Goal: Task Accomplishment & Management: Use online tool/utility

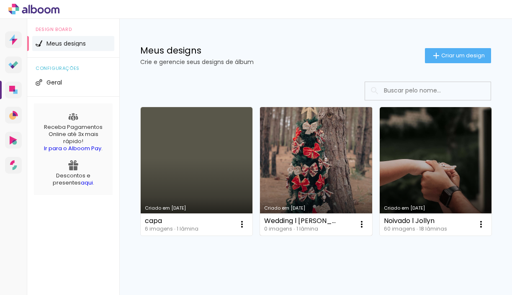
click at [310, 149] on link "Criado em [DATE]" at bounding box center [316, 171] width 112 height 129
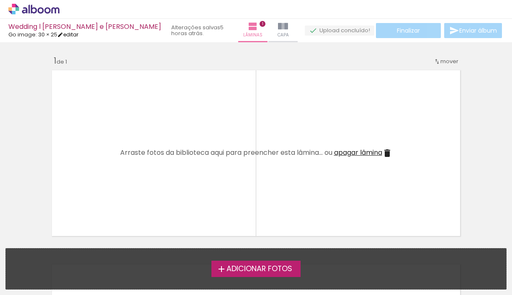
click at [63, 36] on iron-icon at bounding box center [60, 35] width 6 height 6
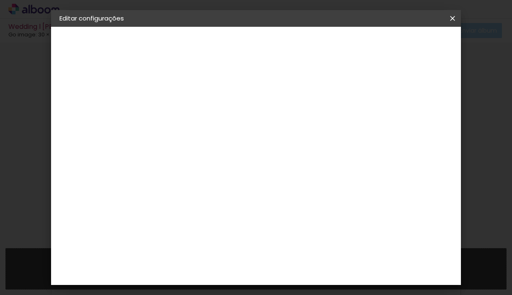
click at [104, 127] on paper-button "30 × 25 25.4 × 60.96 cm" at bounding box center [105, 122] width 92 height 17
click at [455, 19] on iron-icon at bounding box center [453, 18] width 10 height 8
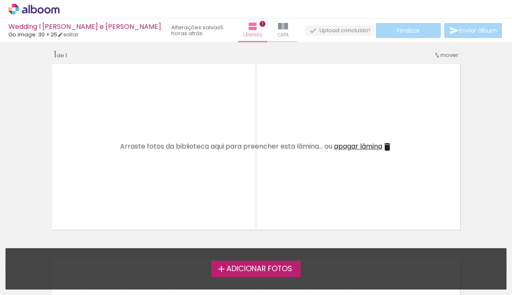
scroll to position [9, 0]
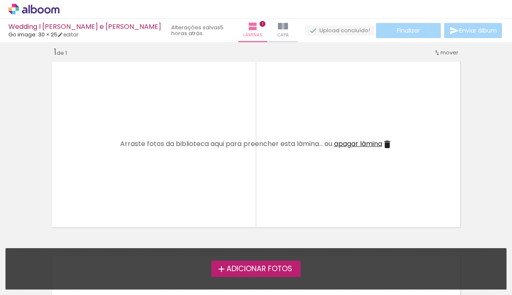
click at [256, 271] on span "Adicionar Fotos" at bounding box center [260, 270] width 66 height 8
click at [0, 0] on input "file" at bounding box center [0, 0] width 0 height 0
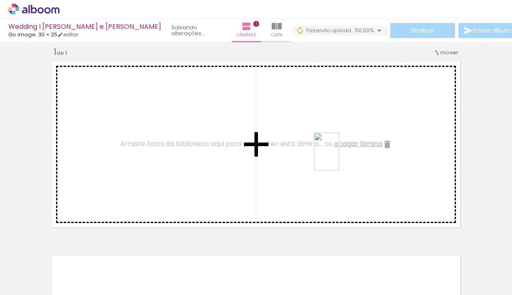
drag, startPoint x: 137, startPoint y: 273, endPoint x: 339, endPoint y: 158, distance: 232.9
click at [339, 158] on quentale-workspace at bounding box center [256, 147] width 512 height 295
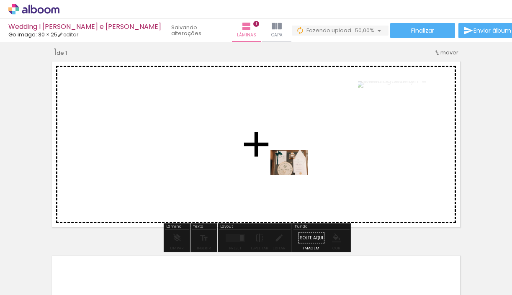
drag, startPoint x: 85, startPoint y: 272, endPoint x: 297, endPoint y: 174, distance: 233.6
click at [297, 174] on quentale-workspace at bounding box center [256, 147] width 512 height 295
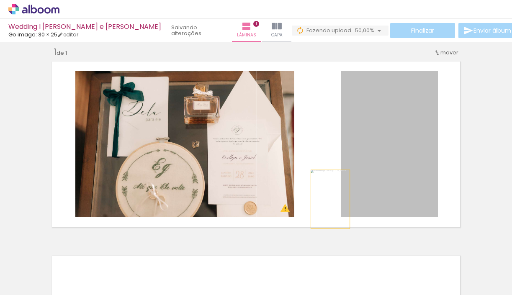
drag, startPoint x: 361, startPoint y: 123, endPoint x: 330, endPoint y: 203, distance: 85.6
click at [330, 203] on quentale-layouter at bounding box center [256, 144] width 416 height 173
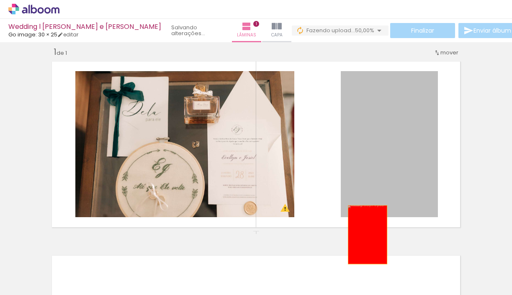
drag, startPoint x: 405, startPoint y: 103, endPoint x: 368, endPoint y: 235, distance: 137.1
click at [368, 235] on div "Inserir lâmina 1 de 1 O Designbox precisará aumentar a sua imagem em 186% para …" at bounding box center [256, 230] width 512 height 389
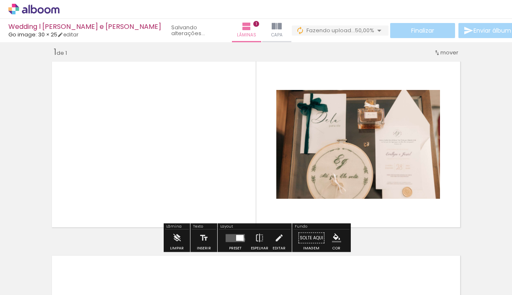
click at [241, 240] on div at bounding box center [240, 238] width 8 height 6
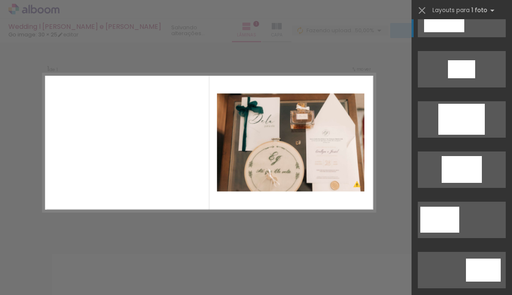
scroll to position [226, 0]
click at [473, 220] on quentale-layouter at bounding box center [462, 220] width 88 height 36
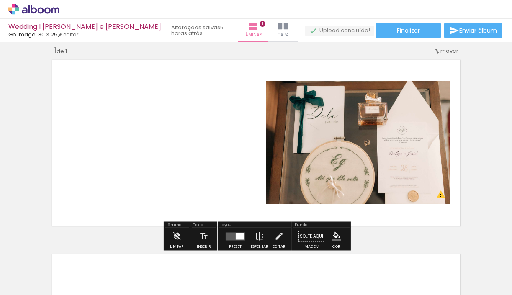
click at [41, 288] on span "Adicionar Fotos" at bounding box center [29, 283] width 25 height 9
click at [0, 0] on input "file" at bounding box center [0, 0] width 0 height 0
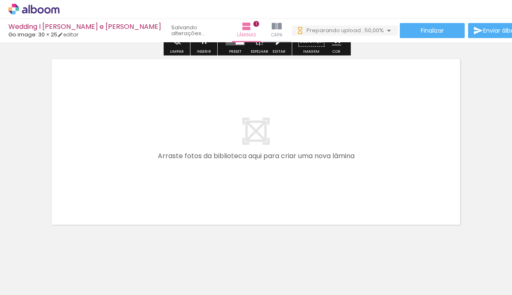
scroll to position [210, 0]
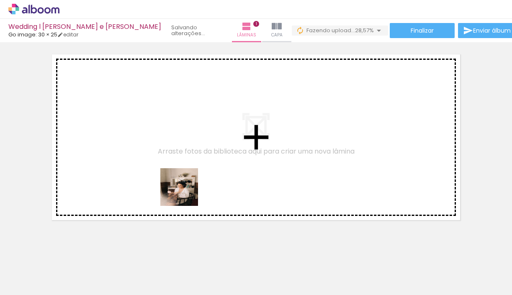
drag, startPoint x: 186, startPoint y: 275, endPoint x: 178, endPoint y: 173, distance: 102.1
click at [178, 173] on quentale-workspace at bounding box center [256, 147] width 512 height 295
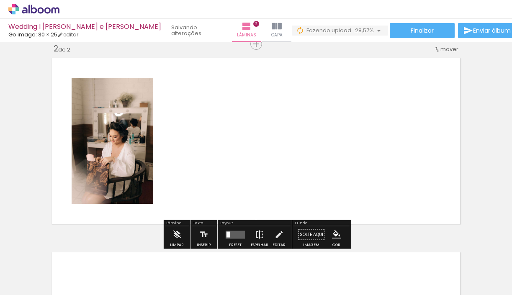
scroll to position [205, 0]
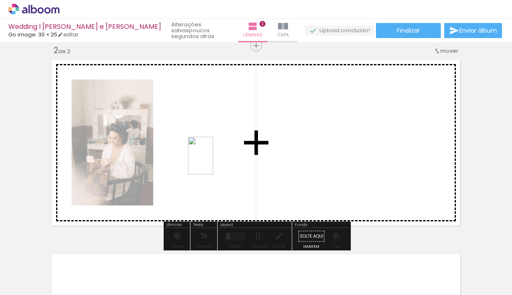
drag, startPoint x: 225, startPoint y: 279, endPoint x: 213, endPoint y: 162, distance: 117.9
click at [213, 162] on quentale-workspace at bounding box center [256, 147] width 512 height 295
drag, startPoint x: 280, startPoint y: 272, endPoint x: 317, endPoint y: 165, distance: 113.2
click at [318, 165] on quentale-workspace at bounding box center [256, 147] width 512 height 295
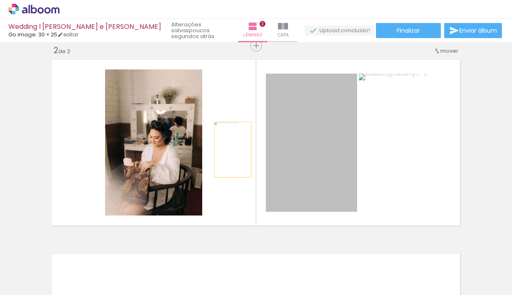
drag, startPoint x: 325, startPoint y: 155, endPoint x: 233, endPoint y: 150, distance: 91.9
click at [233, 150] on quentale-layouter at bounding box center [256, 142] width 416 height 173
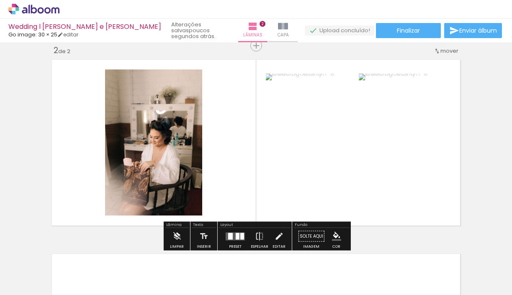
click at [240, 238] on div at bounding box center [242, 236] width 4 height 7
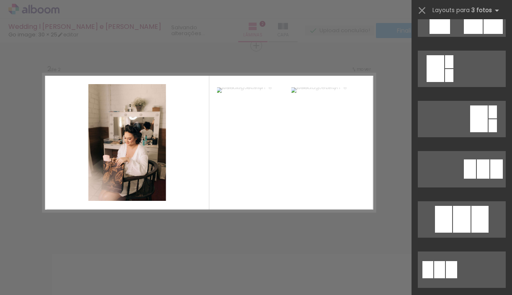
scroll to position [0, 0]
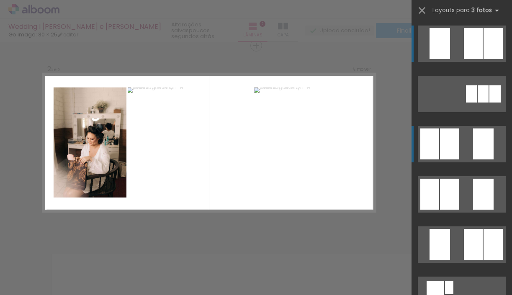
click at [470, 146] on quentale-layouter at bounding box center [462, 144] width 88 height 36
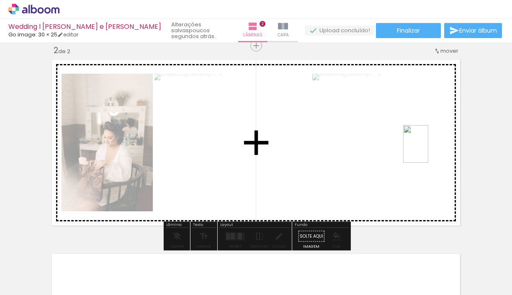
drag, startPoint x: 361, startPoint y: 279, endPoint x: 429, endPoint y: 150, distance: 145.8
click at [429, 150] on quentale-workspace at bounding box center [256, 147] width 512 height 295
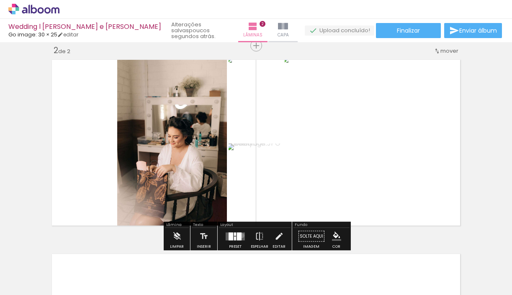
click at [240, 235] on quentale-layouter at bounding box center [235, 237] width 19 height 8
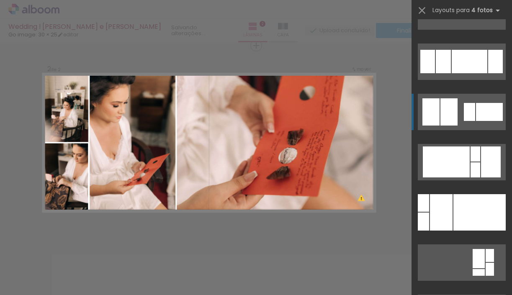
scroll to position [3367, 0]
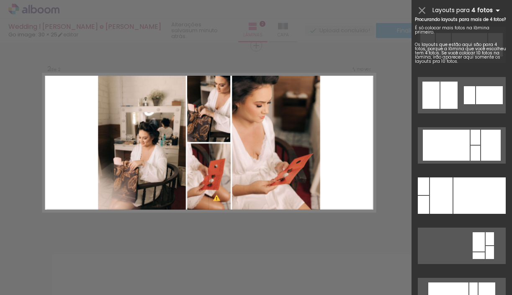
click at [493, 10] on iron-icon at bounding box center [498, 10] width 10 height 10
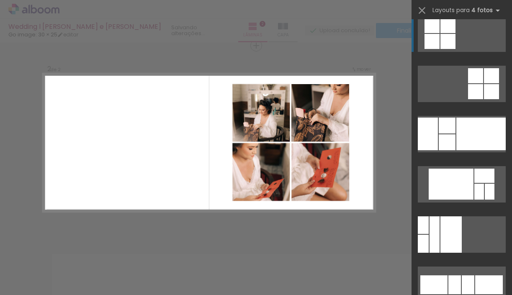
scroll to position [6119, 0]
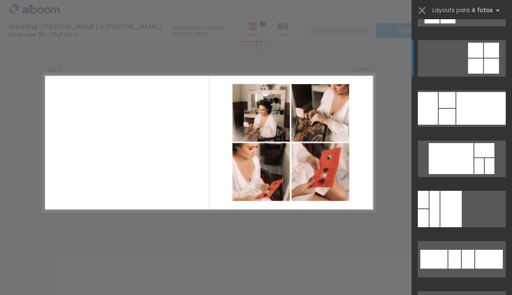
click at [459, 68] on quentale-layouter at bounding box center [462, 58] width 88 height 36
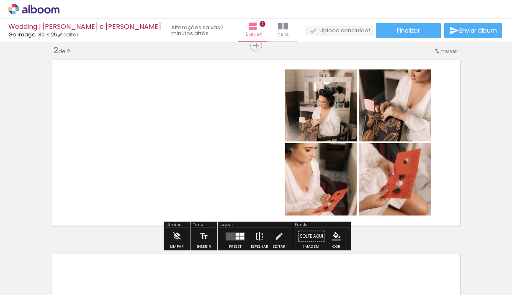
click at [258, 234] on iron-icon at bounding box center [259, 236] width 9 height 17
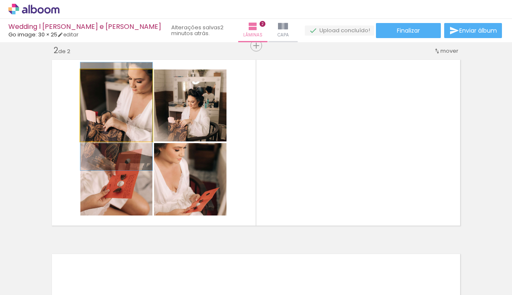
drag, startPoint x: 116, startPoint y: 108, endPoint x: 114, endPoint y: 119, distance: 11.0
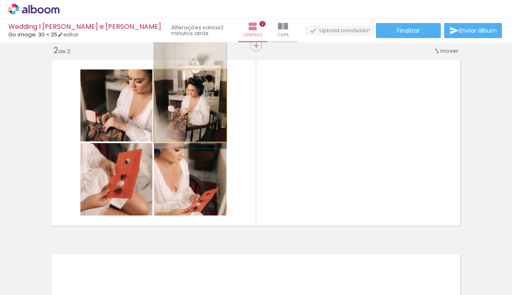
drag, startPoint x: 208, startPoint y: 116, endPoint x: 208, endPoint y: 105, distance: 11.3
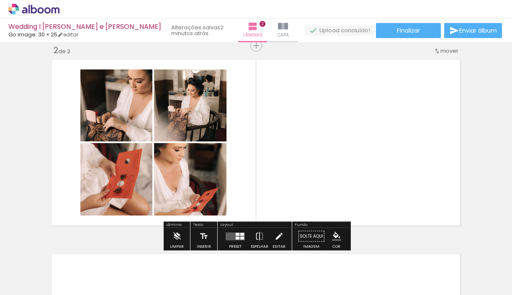
click at [237, 101] on quentale-layouter at bounding box center [256, 142] width 416 height 173
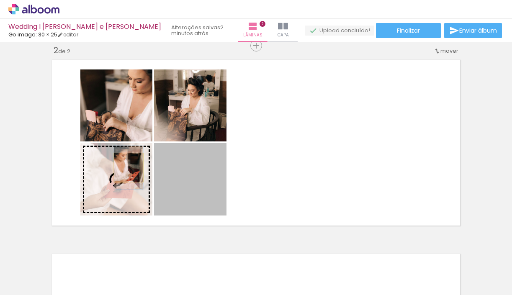
drag, startPoint x: 206, startPoint y: 173, endPoint x: 129, endPoint y: 168, distance: 77.3
click at [0, 0] on slot at bounding box center [0, 0] width 0 height 0
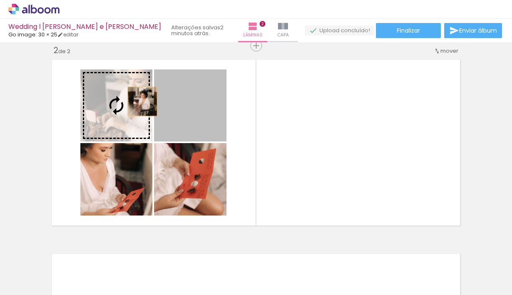
drag, startPoint x: 202, startPoint y: 101, endPoint x: 142, endPoint y: 101, distance: 59.5
click at [0, 0] on slot at bounding box center [0, 0] width 0 height 0
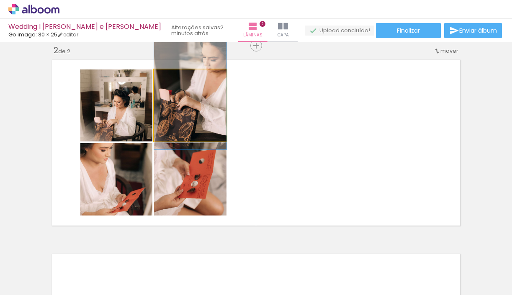
drag, startPoint x: 198, startPoint y: 99, endPoint x: 199, endPoint y: 88, distance: 10.5
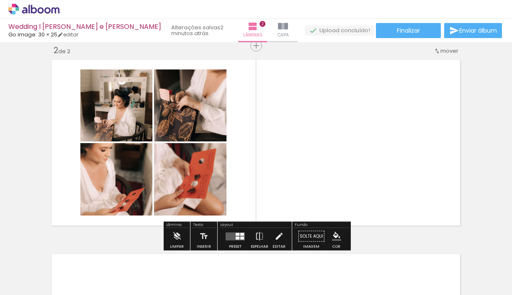
click at [233, 93] on quentale-layouter at bounding box center [256, 142] width 416 height 173
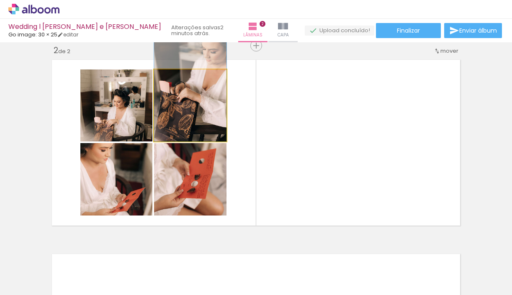
drag, startPoint x: 197, startPoint y: 118, endPoint x: 197, endPoint y: 110, distance: 8.0
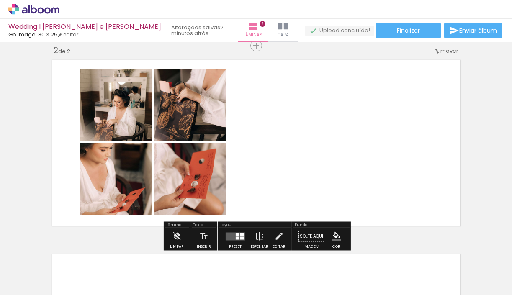
click at [240, 106] on quentale-layouter at bounding box center [256, 142] width 416 height 173
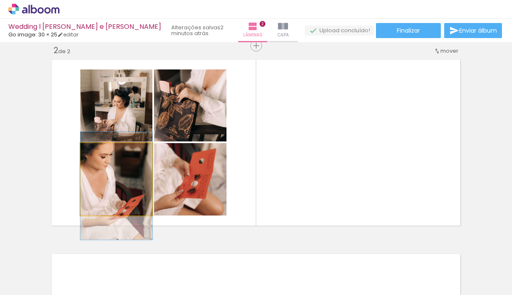
drag, startPoint x: 129, startPoint y: 185, endPoint x: 129, endPoint y: 191, distance: 5.9
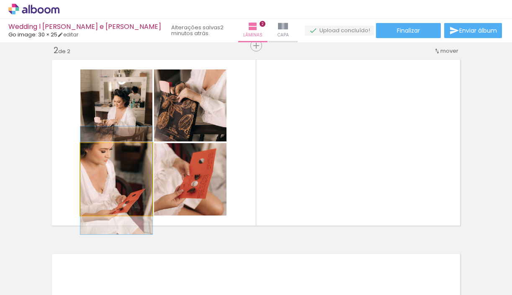
drag, startPoint x: 127, startPoint y: 187, endPoint x: 128, endPoint y: 183, distance: 4.7
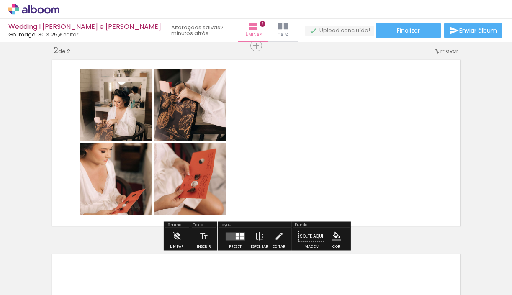
click at [249, 136] on quentale-layouter at bounding box center [256, 142] width 416 height 173
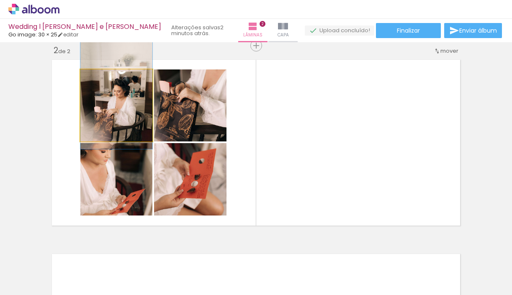
drag, startPoint x: 106, startPoint y: 125, endPoint x: 106, endPoint y: 114, distance: 10.5
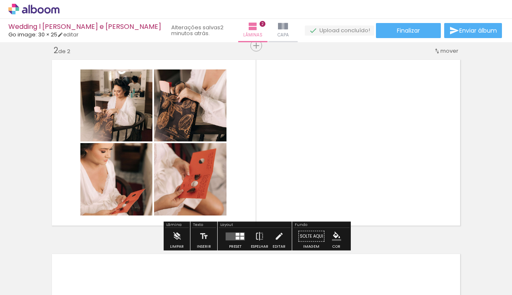
click at [247, 99] on quentale-layouter at bounding box center [256, 142] width 416 height 173
click at [44, 280] on paper-button "Adicionar Fotos" at bounding box center [25, 283] width 41 height 13
click at [0, 0] on input "file" at bounding box center [0, 0] width 0 height 0
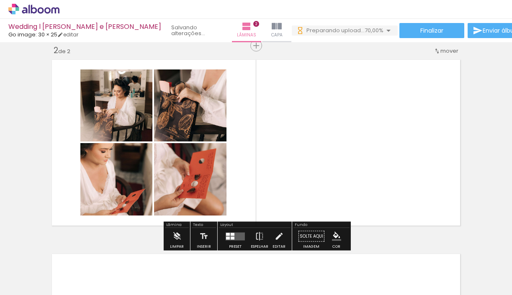
scroll to position [0, 75]
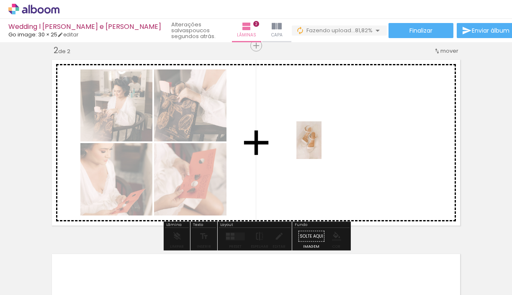
drag, startPoint x: 336, startPoint y: 276, endPoint x: 322, endPoint y: 147, distance: 130.2
click at [322, 147] on quentale-workspace at bounding box center [256, 147] width 512 height 295
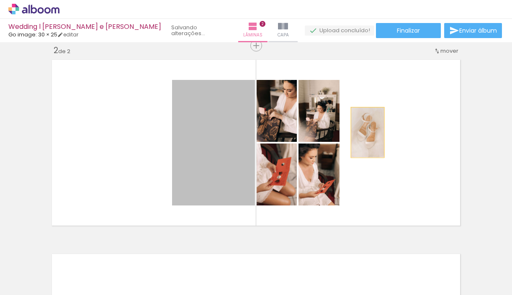
drag, startPoint x: 216, startPoint y: 137, endPoint x: 370, endPoint y: 131, distance: 153.9
click at [370, 131] on quentale-layouter at bounding box center [256, 142] width 416 height 173
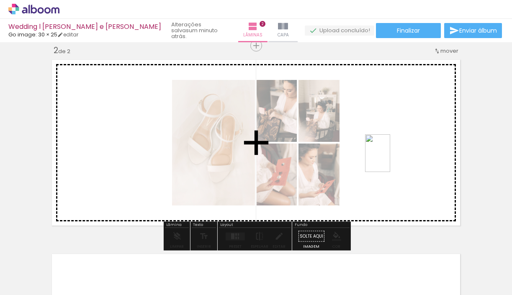
drag, startPoint x: 391, startPoint y: 274, endPoint x: 390, endPoint y: 159, distance: 114.8
click at [390, 159] on quentale-workspace at bounding box center [256, 147] width 512 height 295
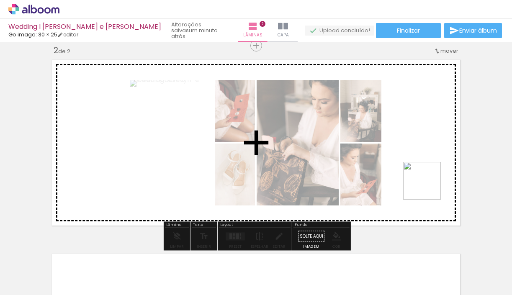
drag, startPoint x: 431, startPoint y: 271, endPoint x: 425, endPoint y: 175, distance: 96.1
click at [425, 176] on quentale-workspace at bounding box center [256, 147] width 512 height 295
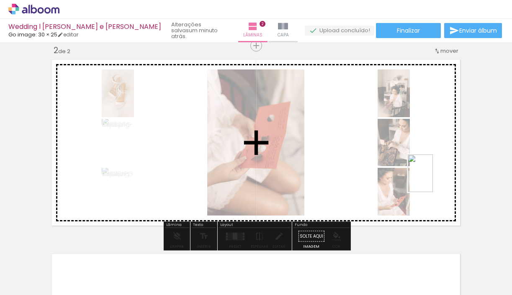
drag, startPoint x: 482, startPoint y: 278, endPoint x: 433, endPoint y: 180, distance: 109.4
click at [433, 180] on quentale-workspace at bounding box center [256, 147] width 512 height 295
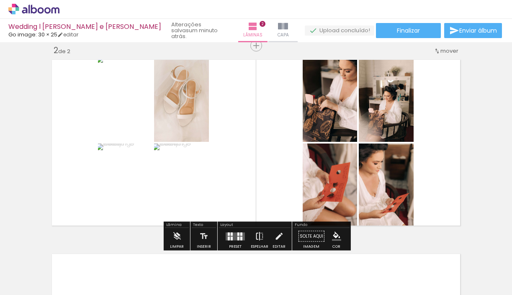
click at [260, 238] on iron-icon at bounding box center [259, 236] width 9 height 17
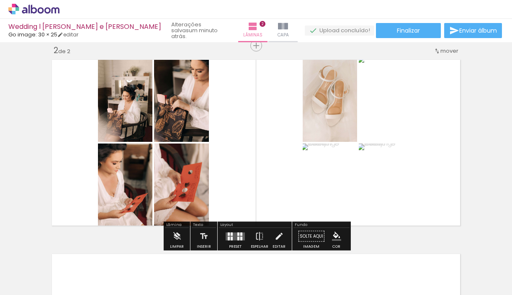
click at [482, 138] on div "Inserir lâmina 1 de 2 Inserir lâmina 2 de 2 O Designbox precisará aumentar a su…" at bounding box center [256, 132] width 512 height 584
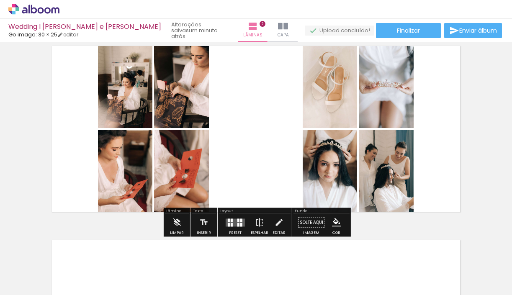
scroll to position [218, 0]
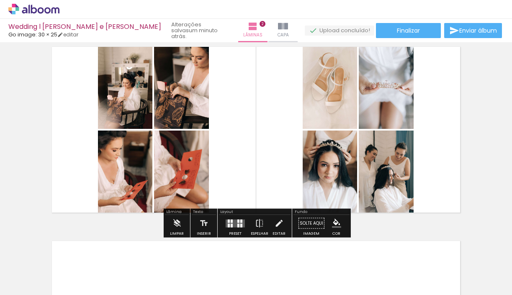
click at [39, 285] on span "Adicionar Fotos" at bounding box center [29, 283] width 25 height 9
click at [0, 0] on input "file" at bounding box center [0, 0] width 0 height 0
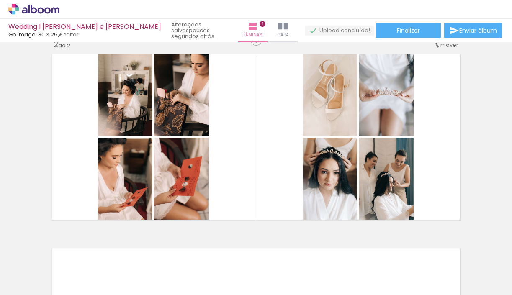
scroll to position [207, 0]
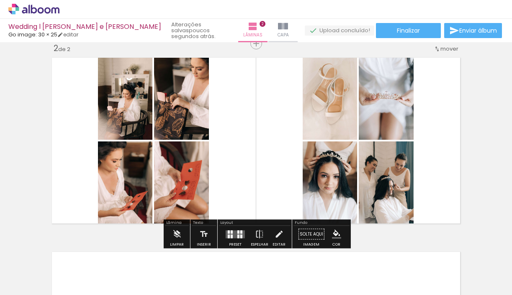
click at [39, 283] on span "Adicionar Fotos" at bounding box center [29, 283] width 25 height 9
click at [0, 0] on input "file" at bounding box center [0, 0] width 0 height 0
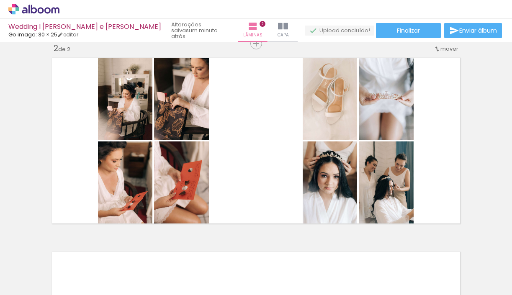
click at [229, 251] on iron-icon at bounding box center [225, 250] width 9 height 9
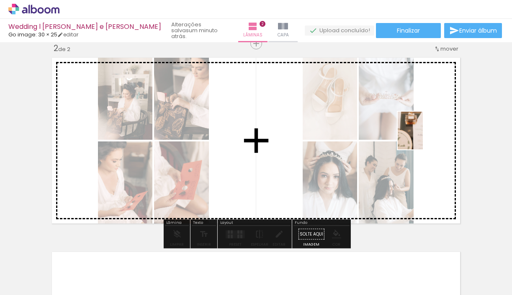
drag, startPoint x: 104, startPoint y: 274, endPoint x: 432, endPoint y: 130, distance: 357.9
click at [432, 131] on quentale-workspace at bounding box center [256, 147] width 512 height 295
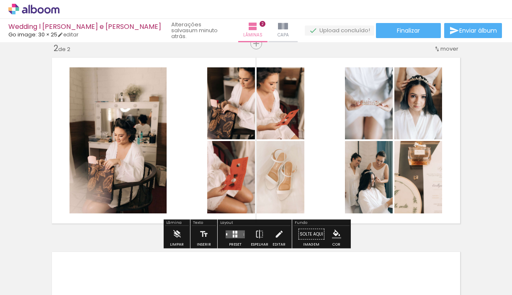
click at [238, 238] on quentale-layouter at bounding box center [235, 234] width 19 height 8
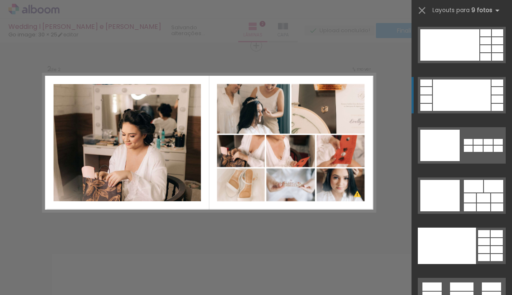
scroll to position [2137, 0]
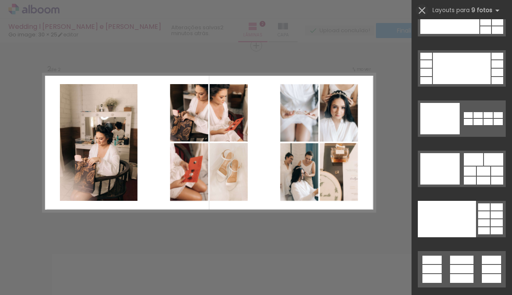
click at [421, 9] on iron-icon at bounding box center [422, 11] width 12 height 12
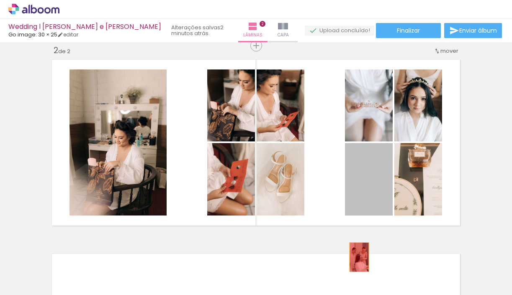
drag, startPoint x: 386, startPoint y: 168, endPoint x: 359, endPoint y: 257, distance: 93.2
click at [359, 257] on quentale-workspace at bounding box center [256, 147] width 512 height 295
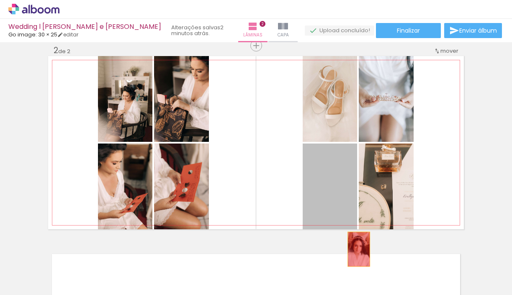
drag, startPoint x: 343, startPoint y: 176, endPoint x: 359, endPoint y: 249, distance: 74.6
click at [359, 249] on quentale-workspace at bounding box center [256, 147] width 512 height 295
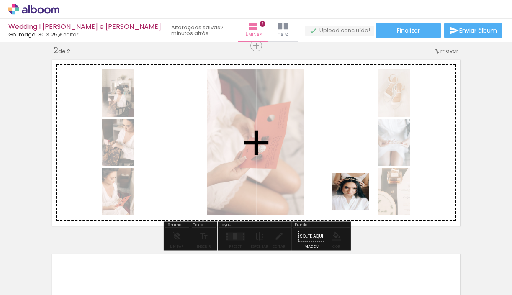
drag, startPoint x: 433, startPoint y: 262, endPoint x: 351, endPoint y: 186, distance: 112.1
click at [351, 186] on quentale-workspace at bounding box center [256, 147] width 512 height 295
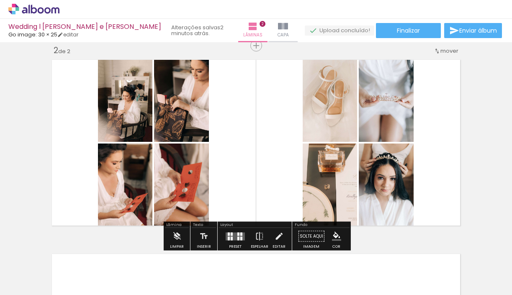
click at [44, 283] on paper-button "Adicionar Fotos" at bounding box center [25, 283] width 41 height 13
click at [0, 0] on input "file" at bounding box center [0, 0] width 0 height 0
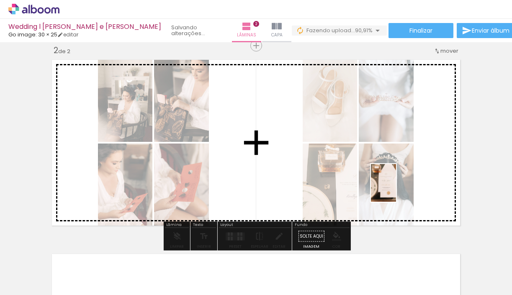
drag, startPoint x: 477, startPoint y: 275, endPoint x: 396, endPoint y: 189, distance: 117.4
click at [396, 189] on quentale-workspace at bounding box center [256, 147] width 512 height 295
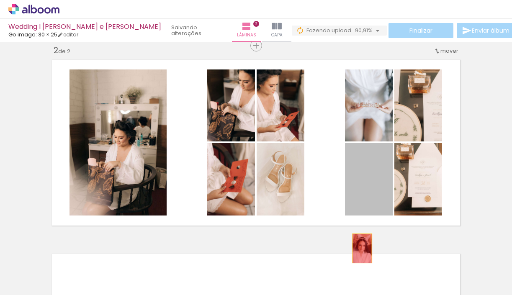
drag, startPoint x: 363, startPoint y: 181, endPoint x: 363, endPoint y: 249, distance: 67.9
click at [363, 249] on quentale-workspace at bounding box center [256, 147] width 512 height 295
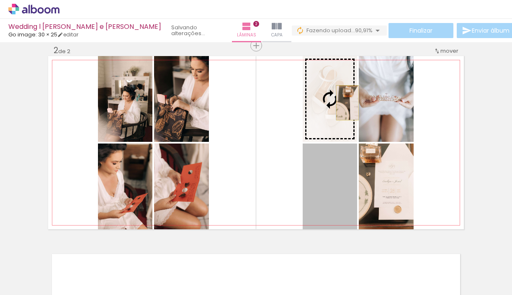
drag, startPoint x: 348, startPoint y: 194, endPoint x: 348, endPoint y: 103, distance: 91.8
click at [0, 0] on slot at bounding box center [0, 0] width 0 height 0
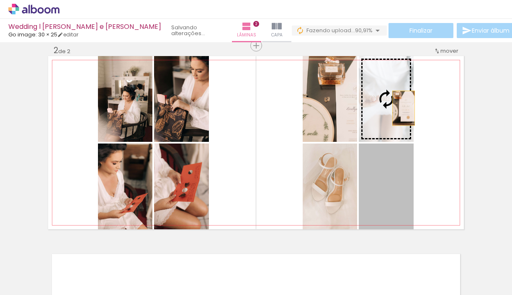
drag, startPoint x: 406, startPoint y: 181, endPoint x: 404, endPoint y: 108, distance: 72.5
click at [0, 0] on slot at bounding box center [0, 0] width 0 height 0
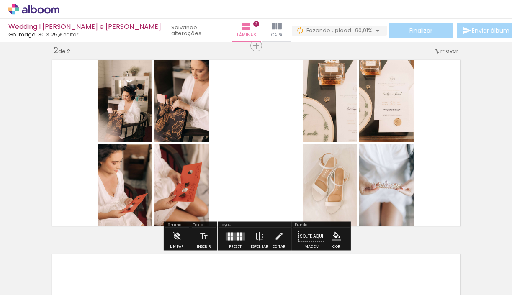
click at [497, 116] on div "Inserir lâmina 1 de 2 Inserir lâmina 2 de 2 O Designbox precisará aumentar a su…" at bounding box center [256, 132] width 512 height 584
click at [272, 28] on iron-icon at bounding box center [277, 26] width 10 height 10
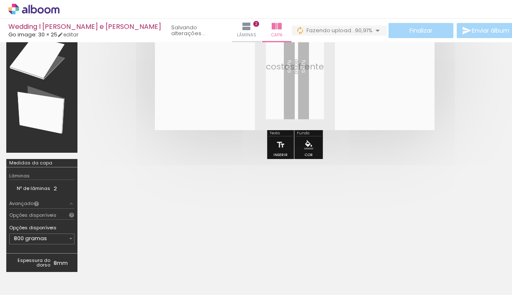
scroll to position [87, 0]
